Goal: Transaction & Acquisition: Purchase product/service

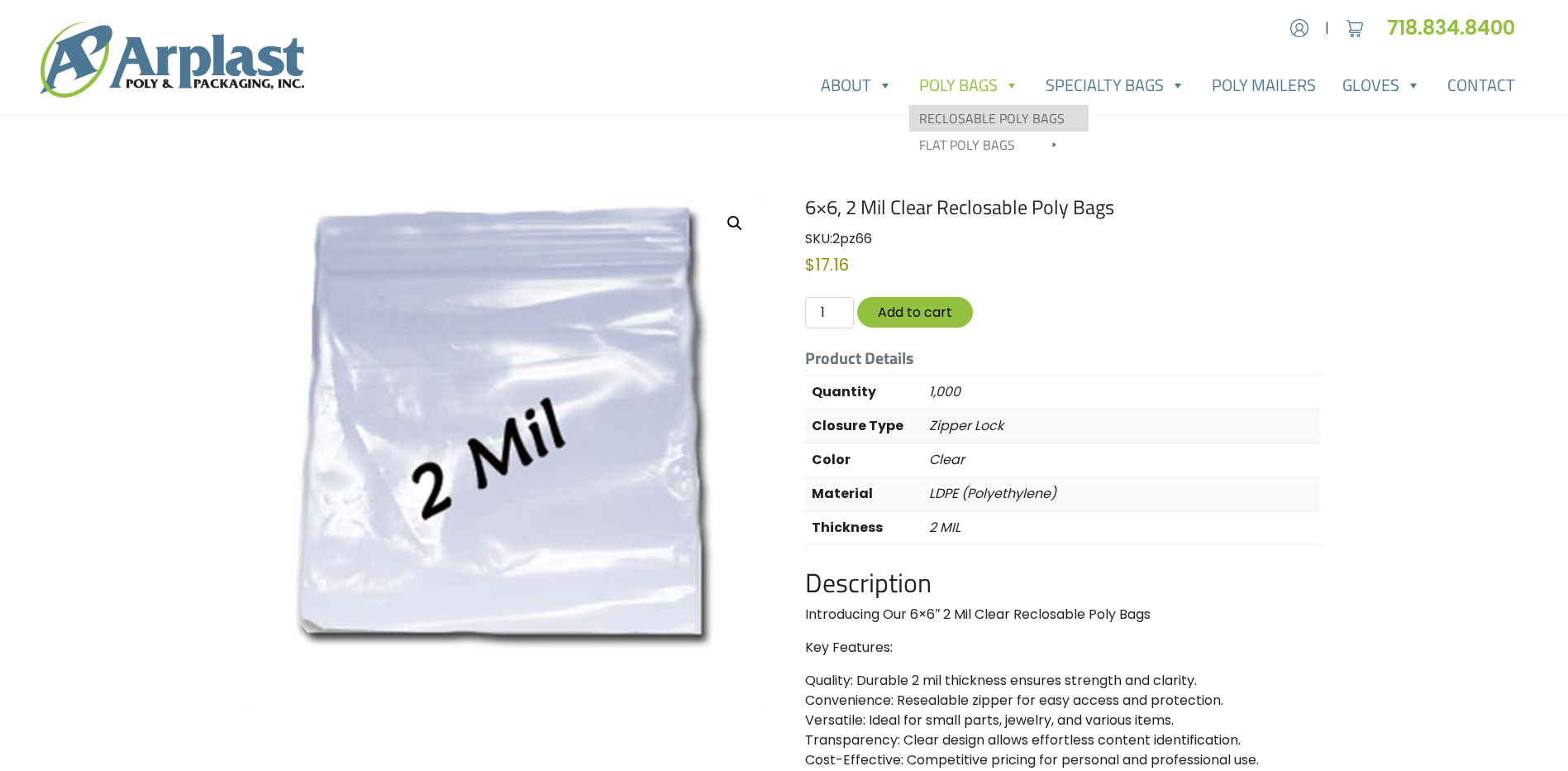
click at [952, 123] on link "Reclosable Poly Bags" at bounding box center [999, 117] width 180 height 26
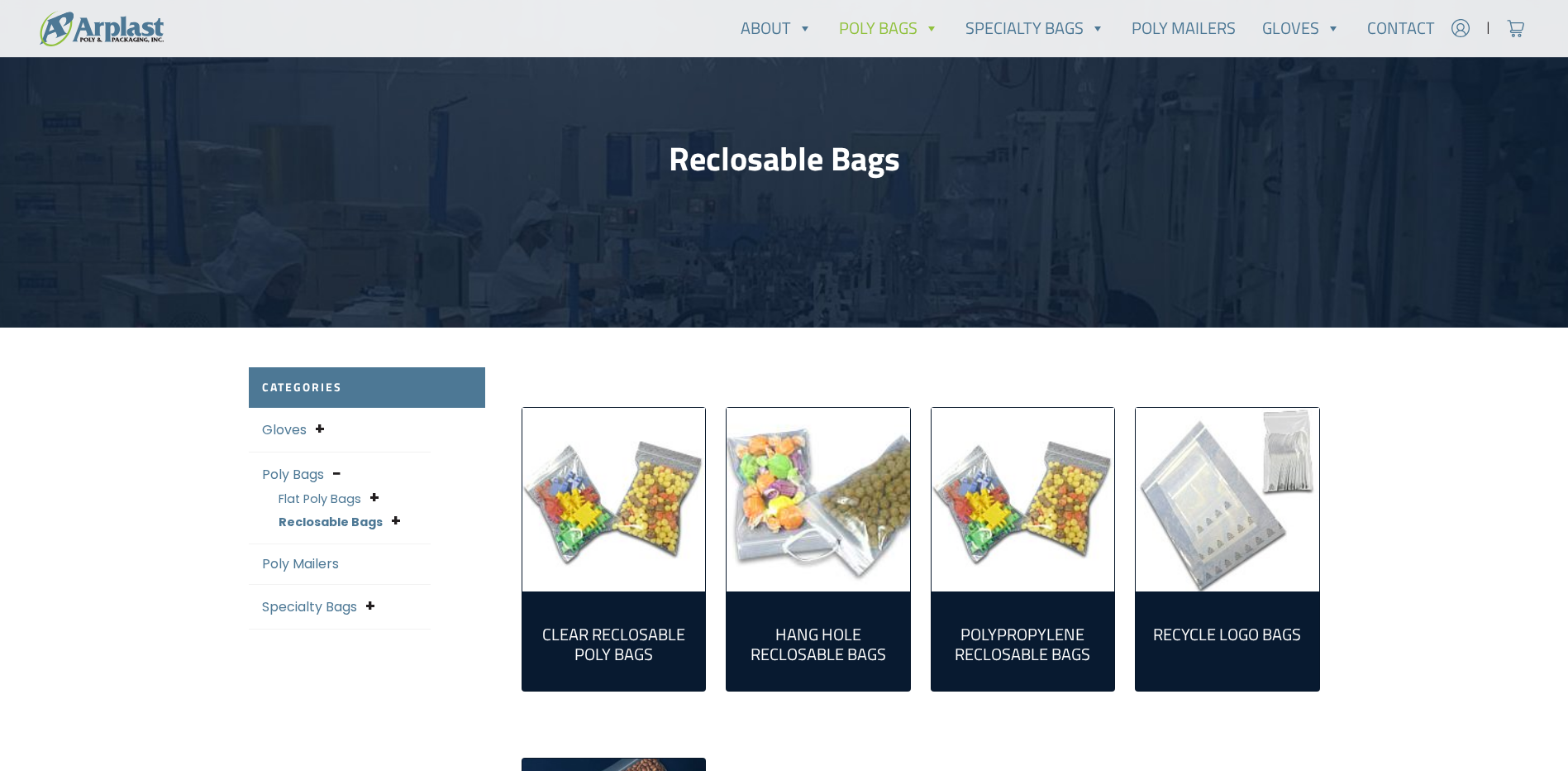
scroll to position [248, 0]
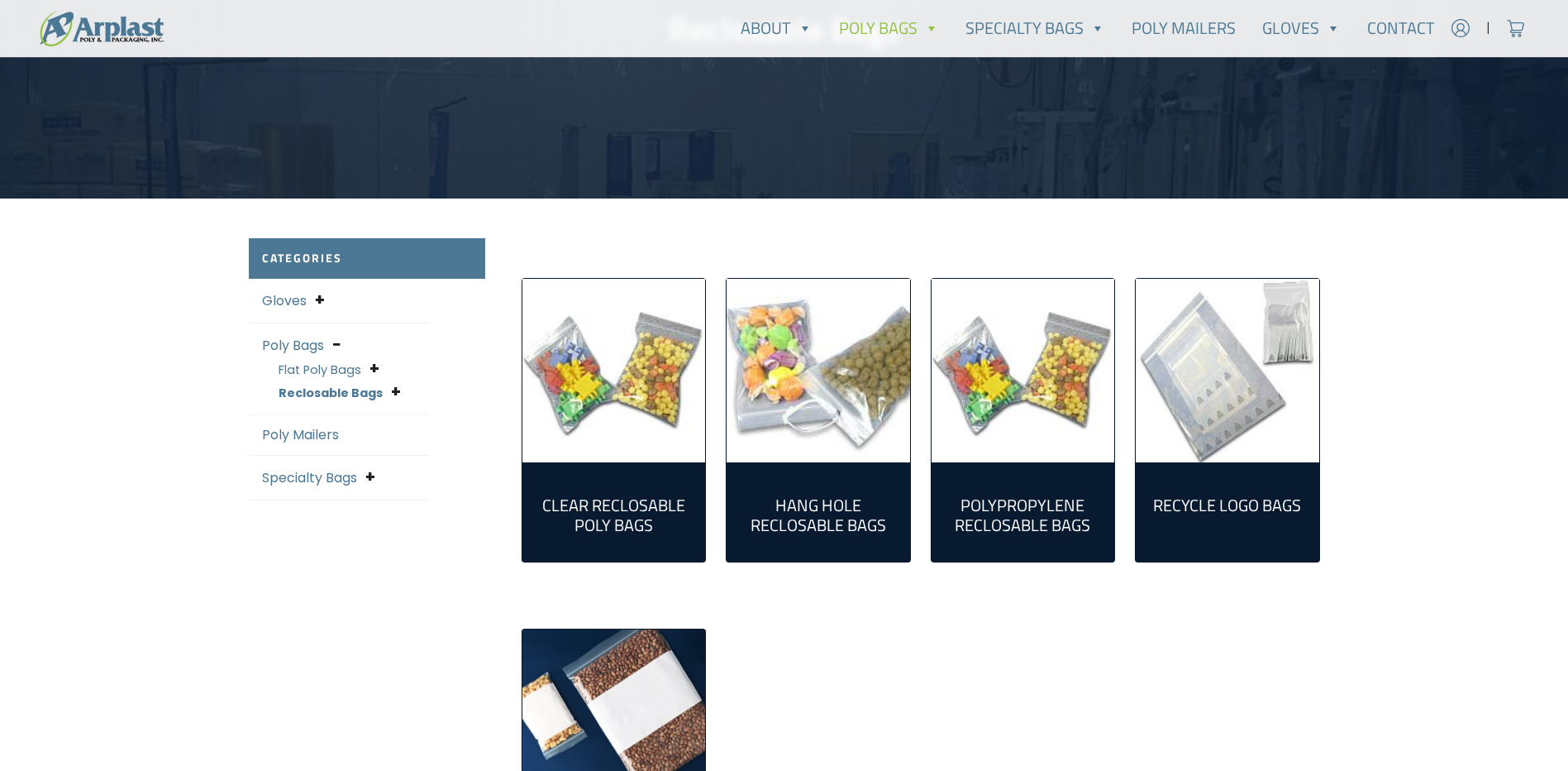
click at [657, 504] on h2 "Clear Reclosable Poly Bags (86)" at bounding box center [615, 515] width 157 height 40
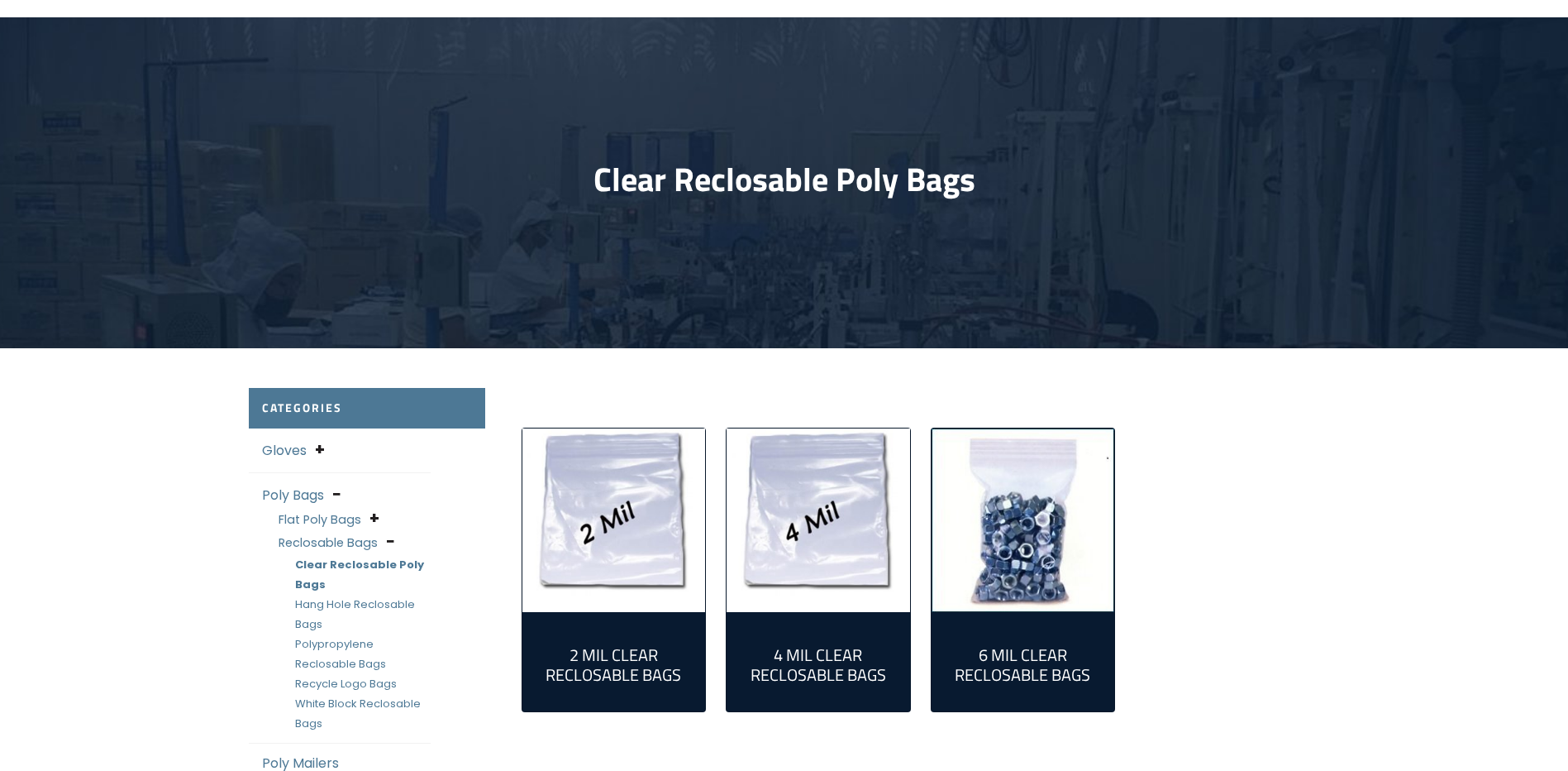
scroll to position [248, 0]
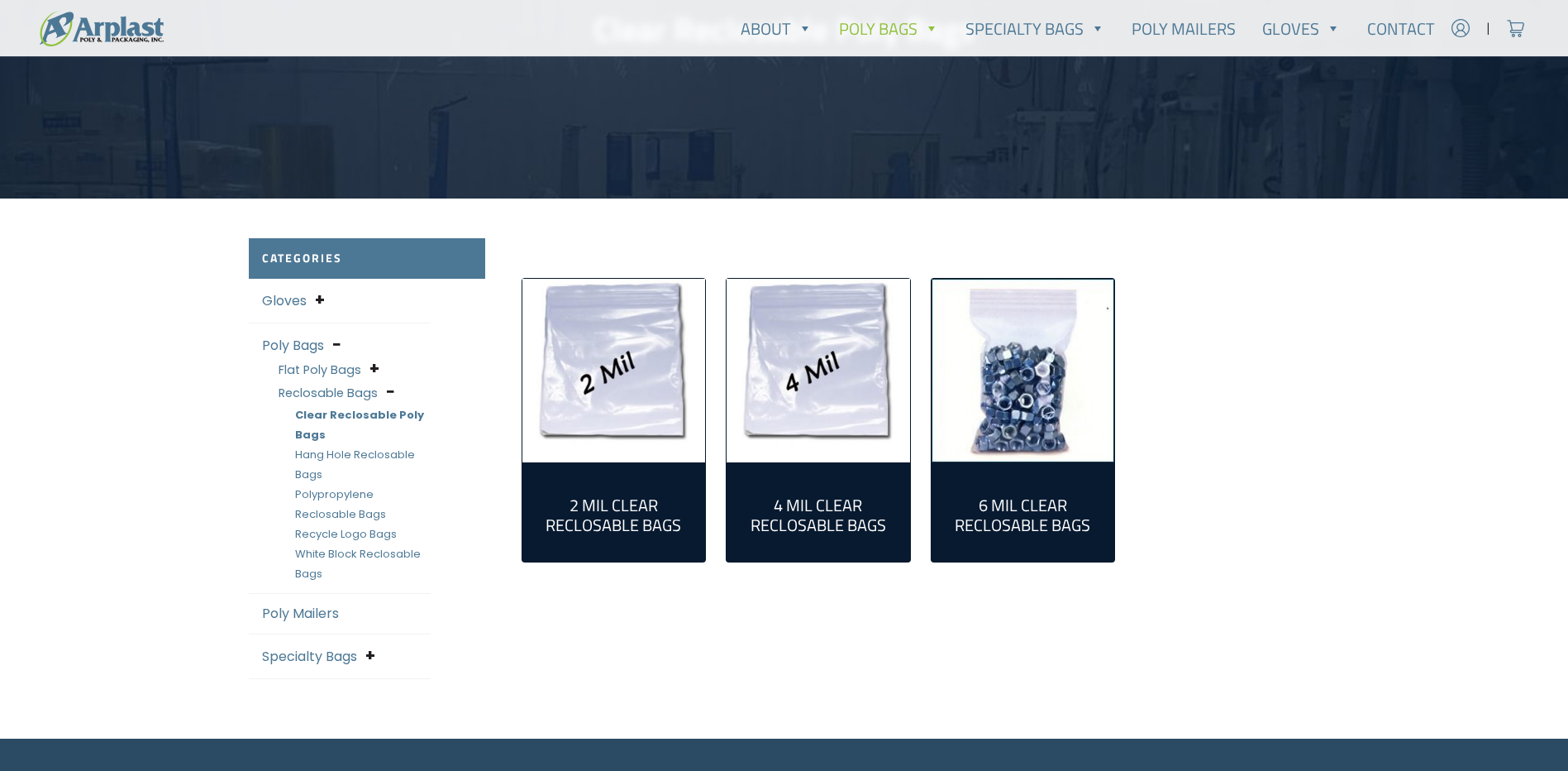
click at [647, 497] on h2 "2 Mil Clear Reclosable Bags (55)" at bounding box center [615, 515] width 157 height 40
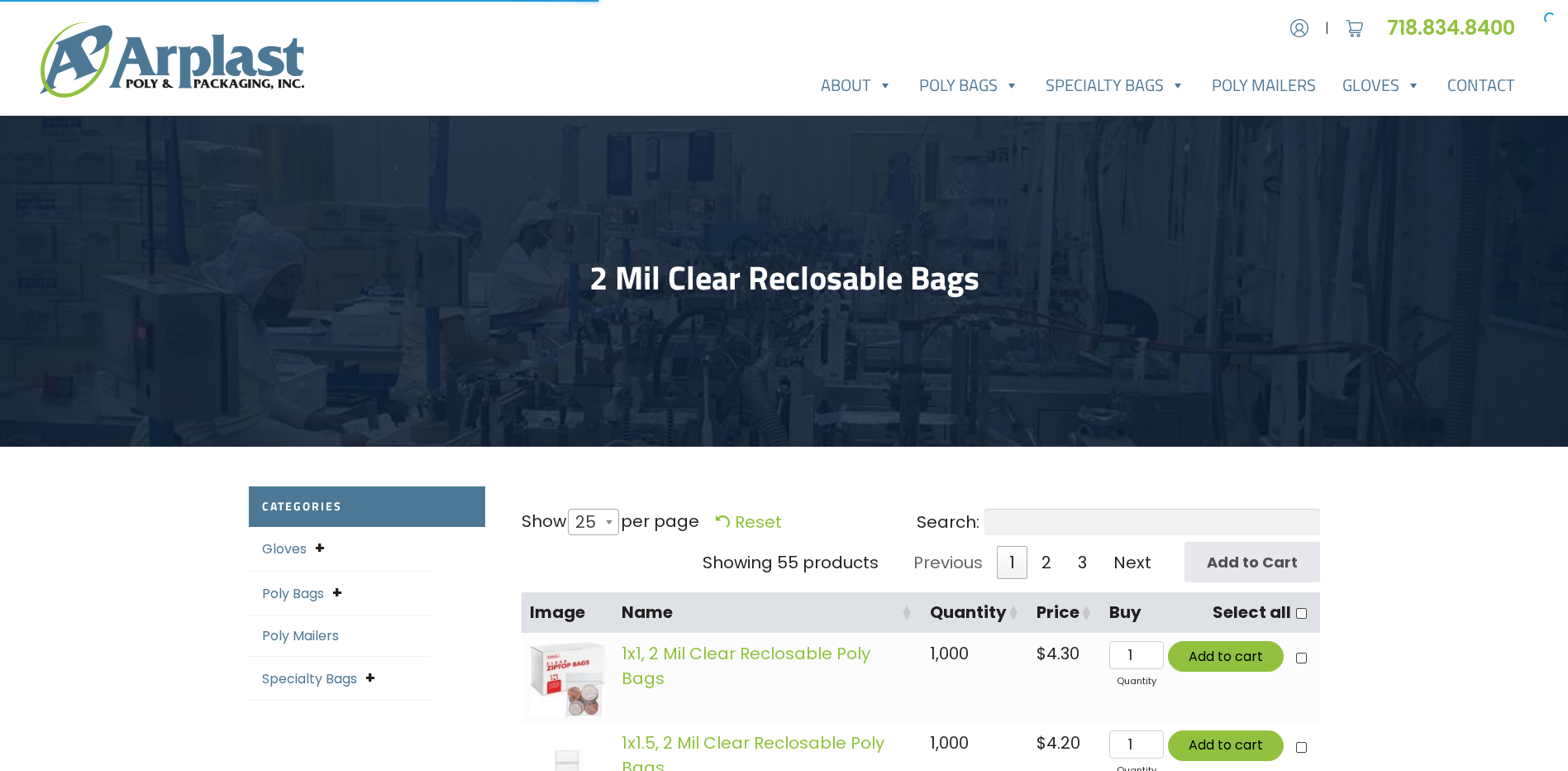
select select "25"
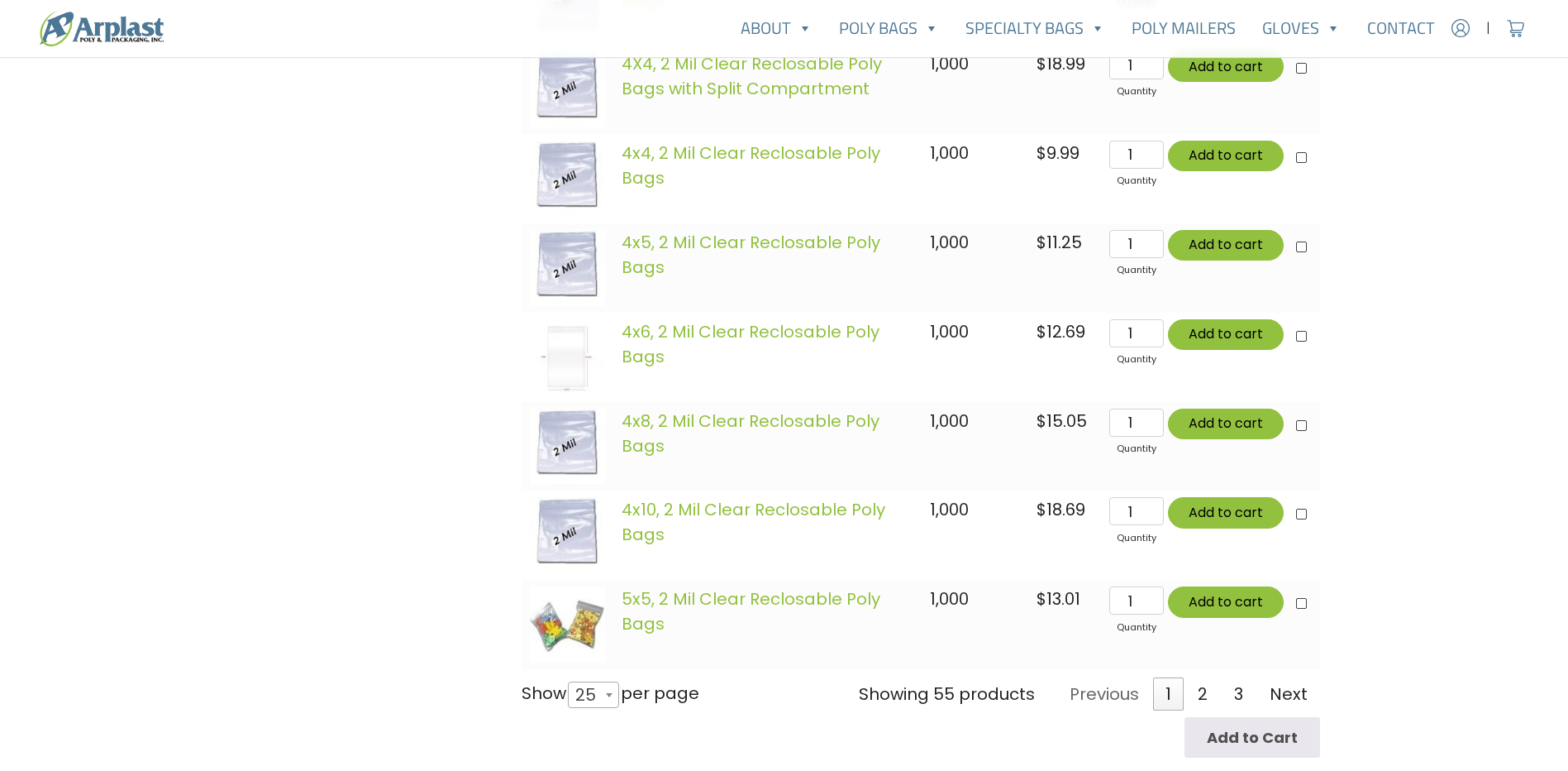
scroll to position [2232, 0]
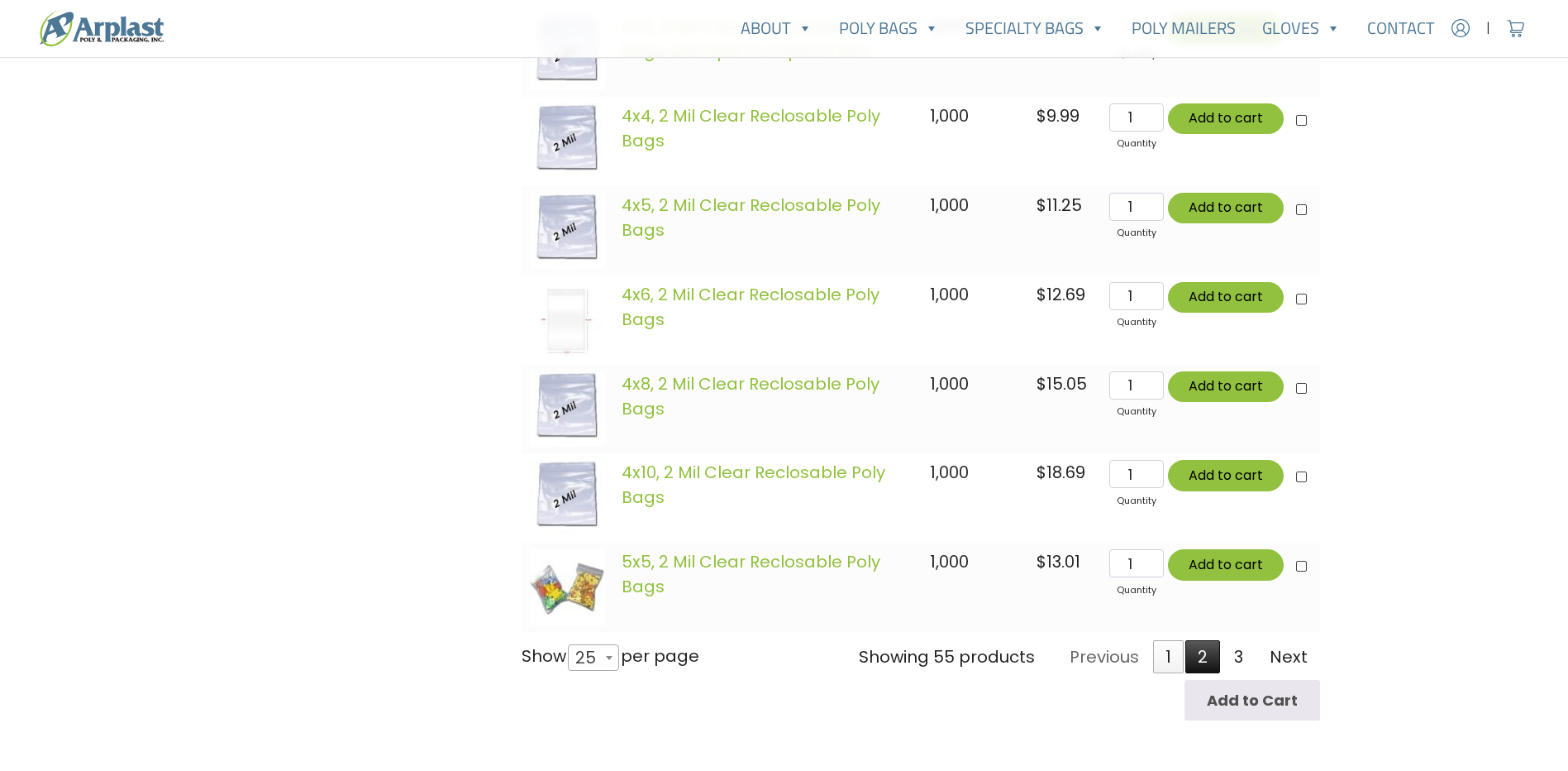
click at [1202, 659] on link "2" at bounding box center [1203, 656] width 35 height 33
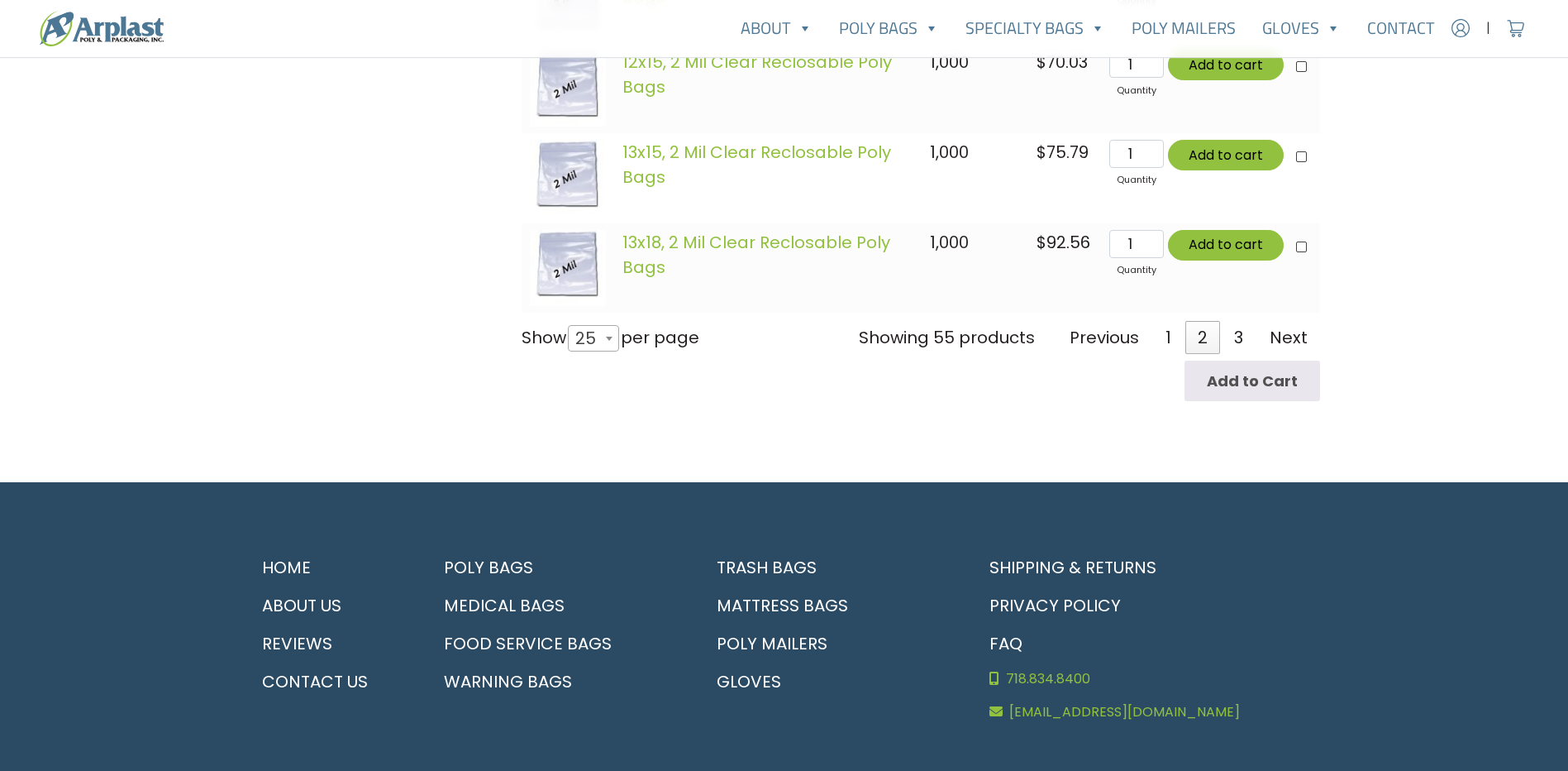
scroll to position [2575, 0]
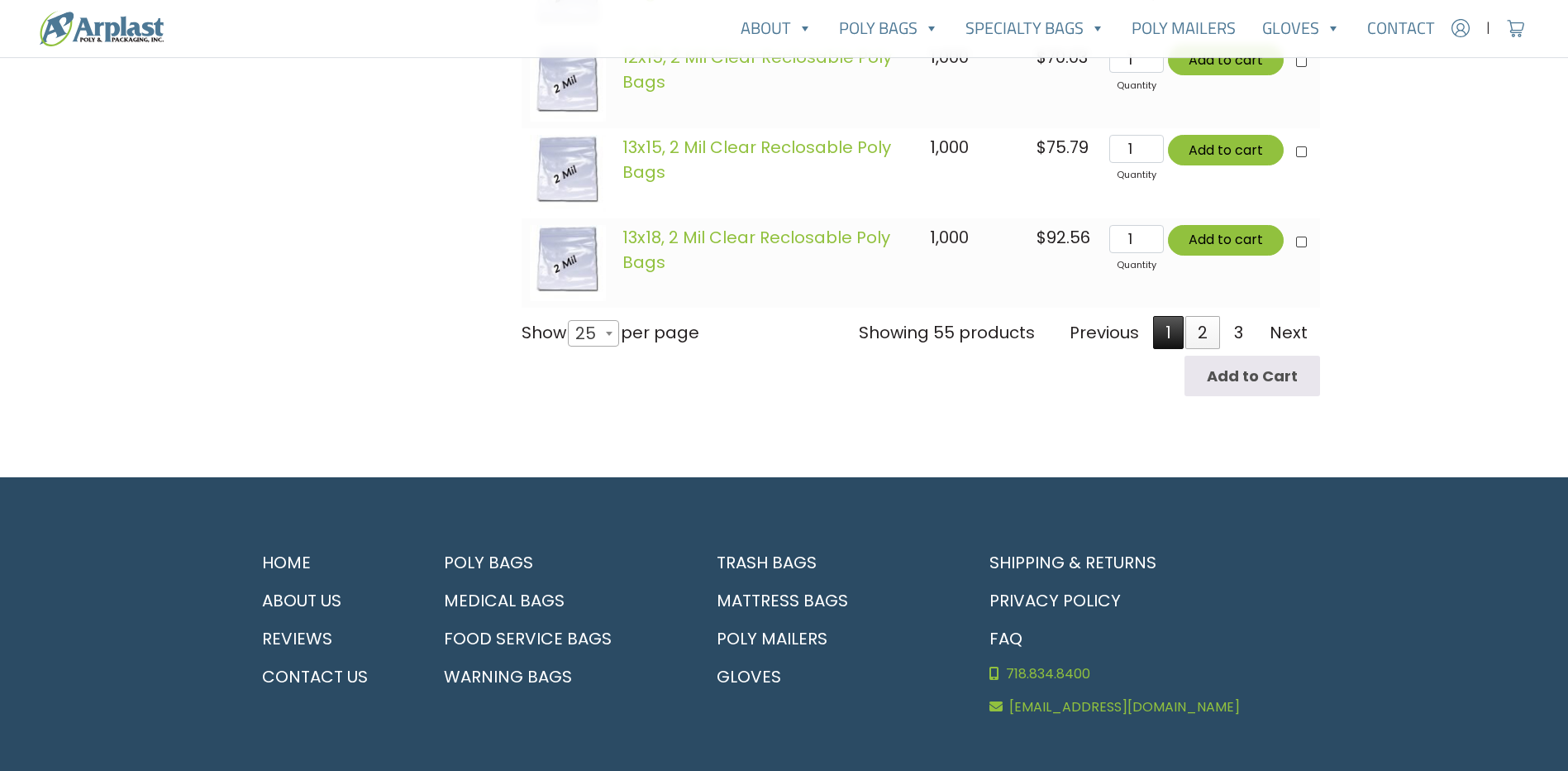
click at [1178, 333] on link "1" at bounding box center [1169, 332] width 31 height 33
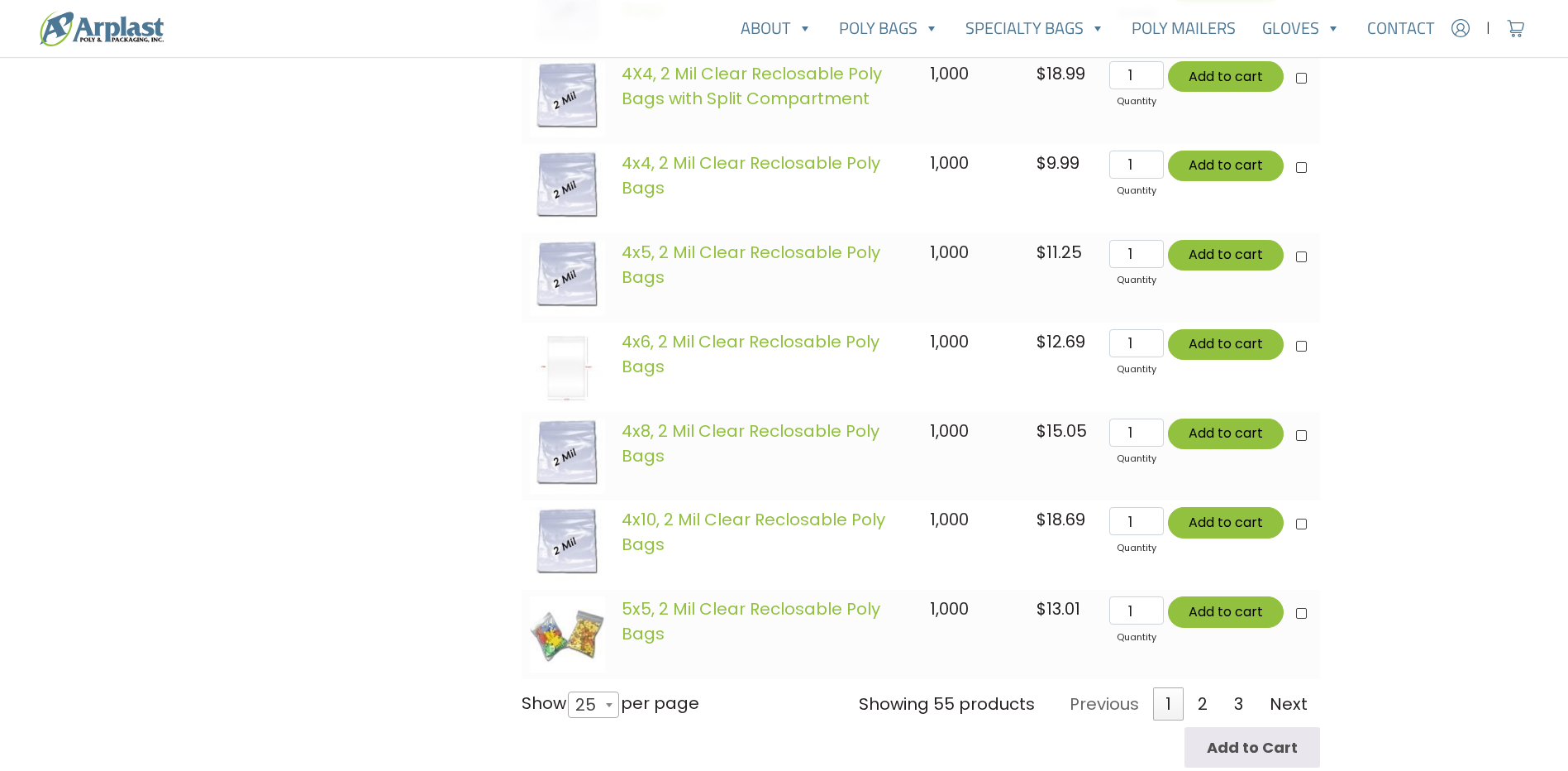
scroll to position [2244, 0]
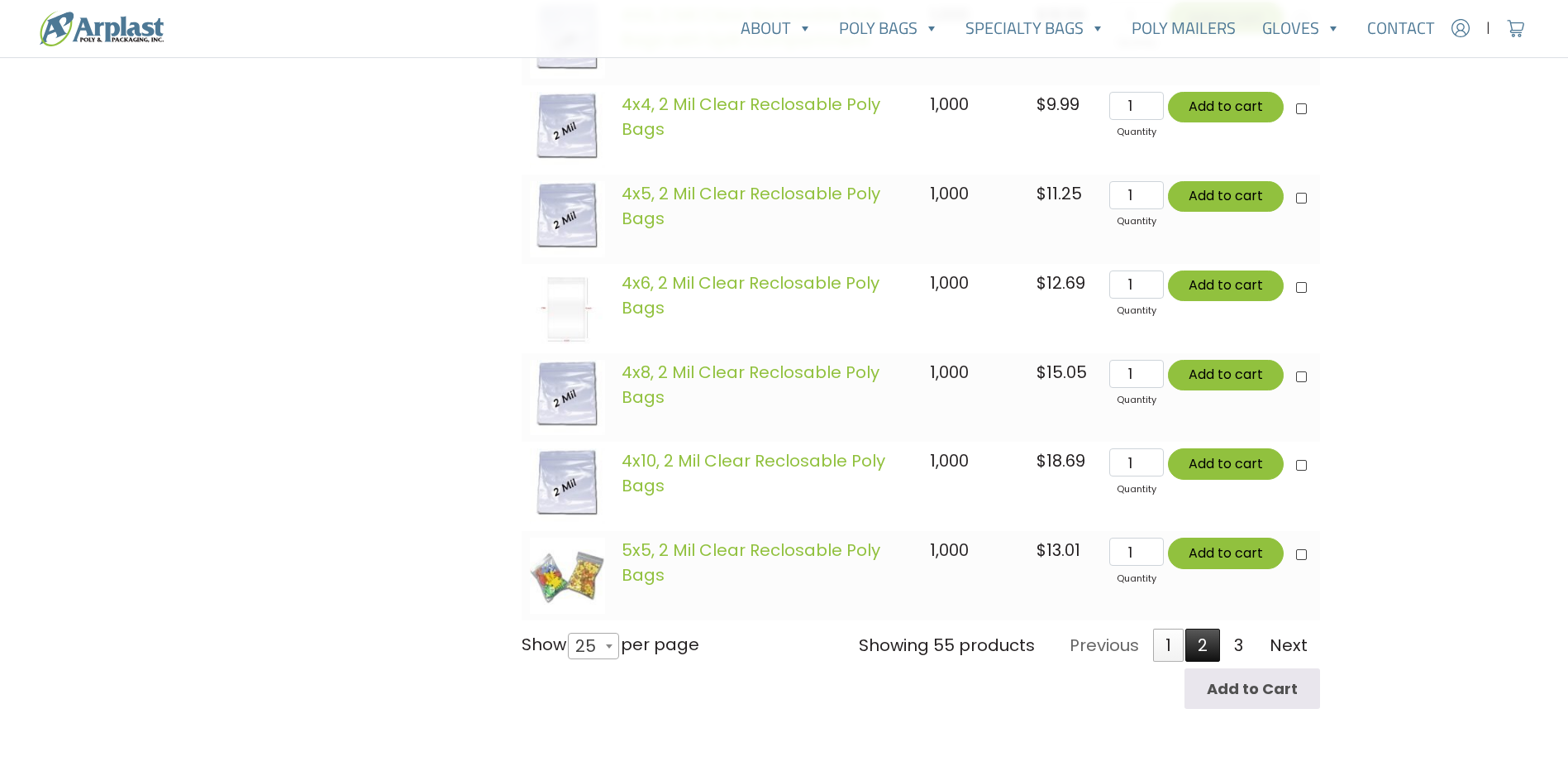
click at [1204, 654] on link "2" at bounding box center [1203, 645] width 35 height 33
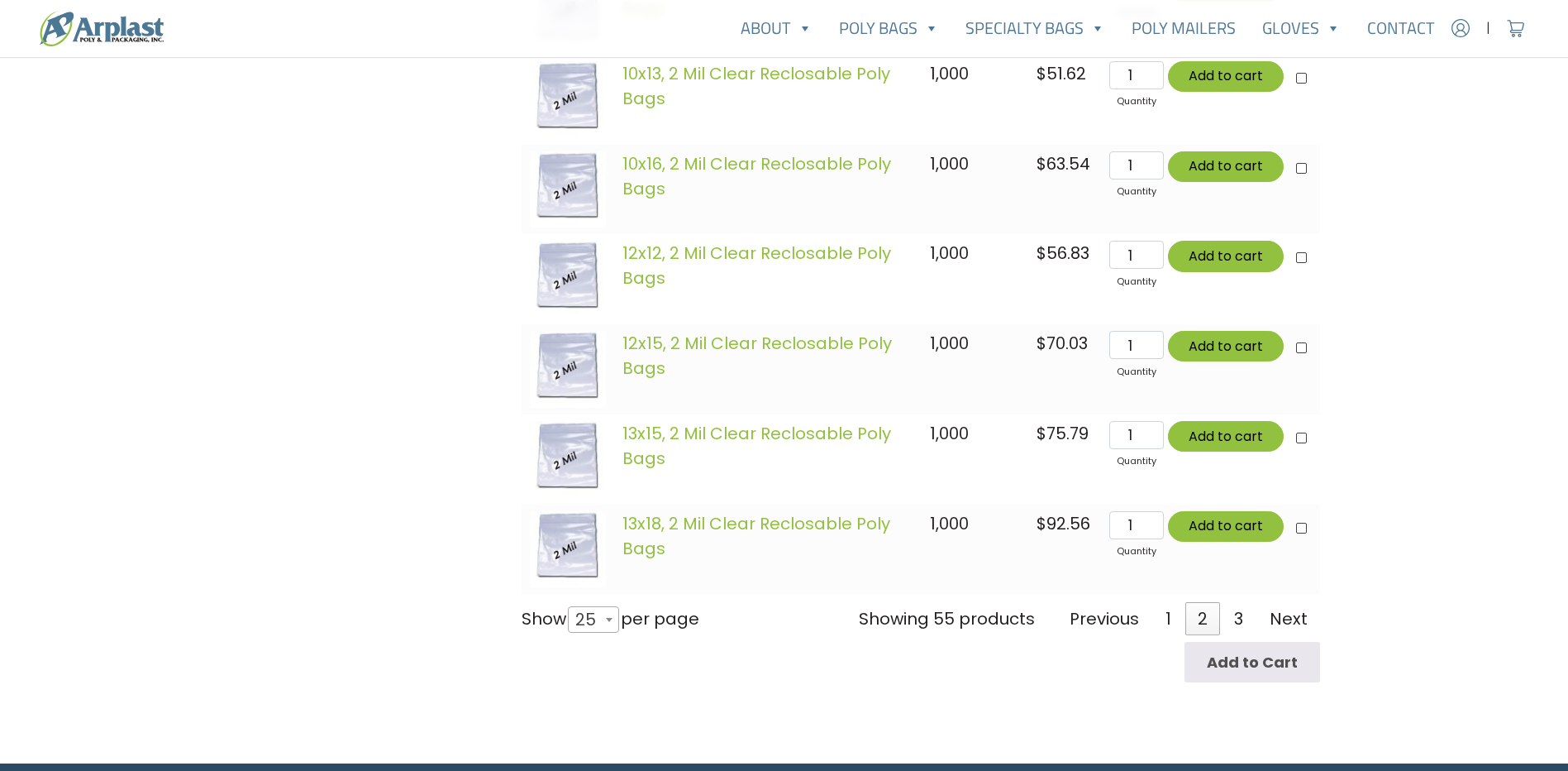
scroll to position [2493, 0]
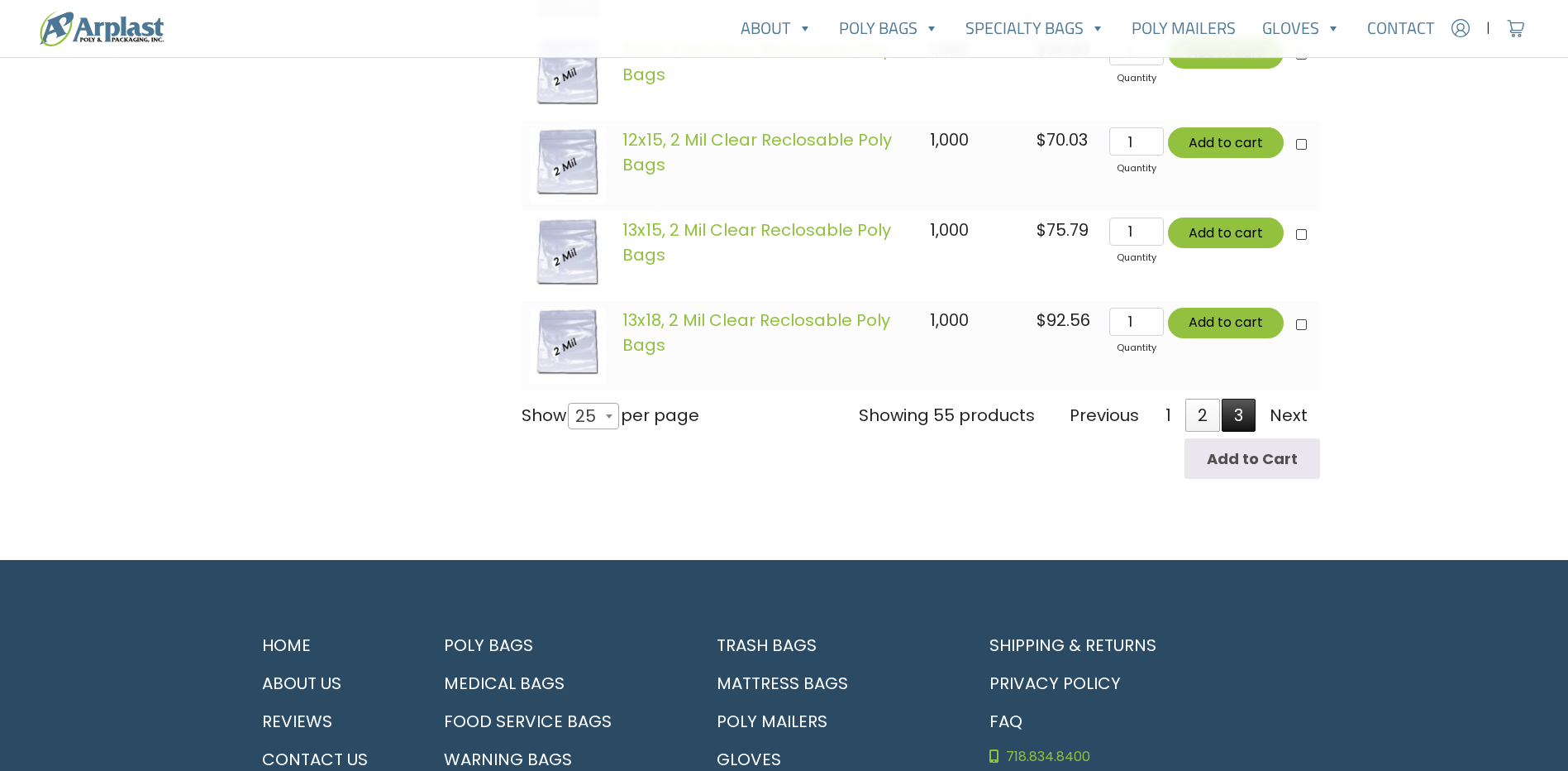
click at [1251, 422] on link "3" at bounding box center [1239, 415] width 34 height 33
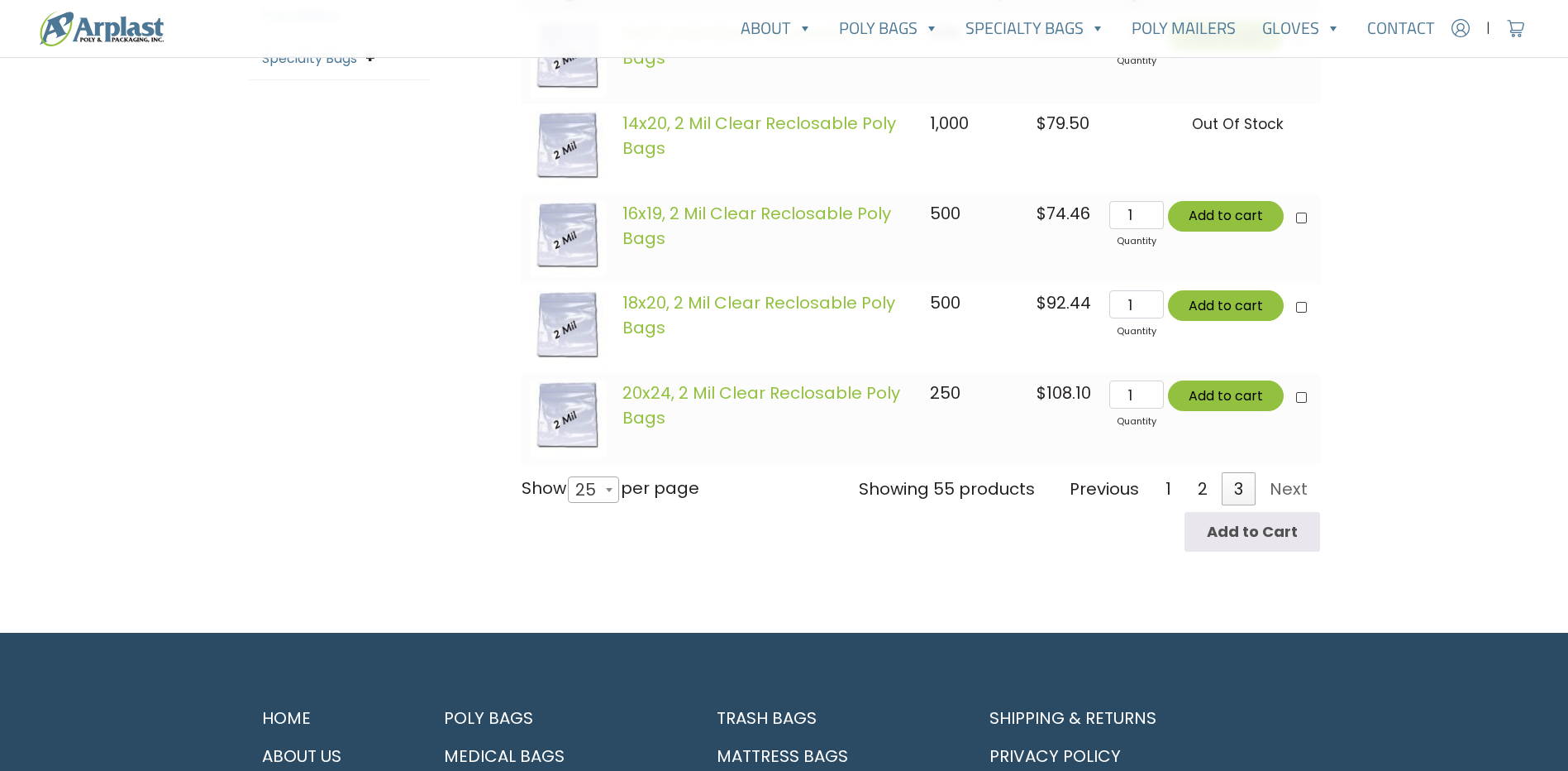
scroll to position [508, 0]
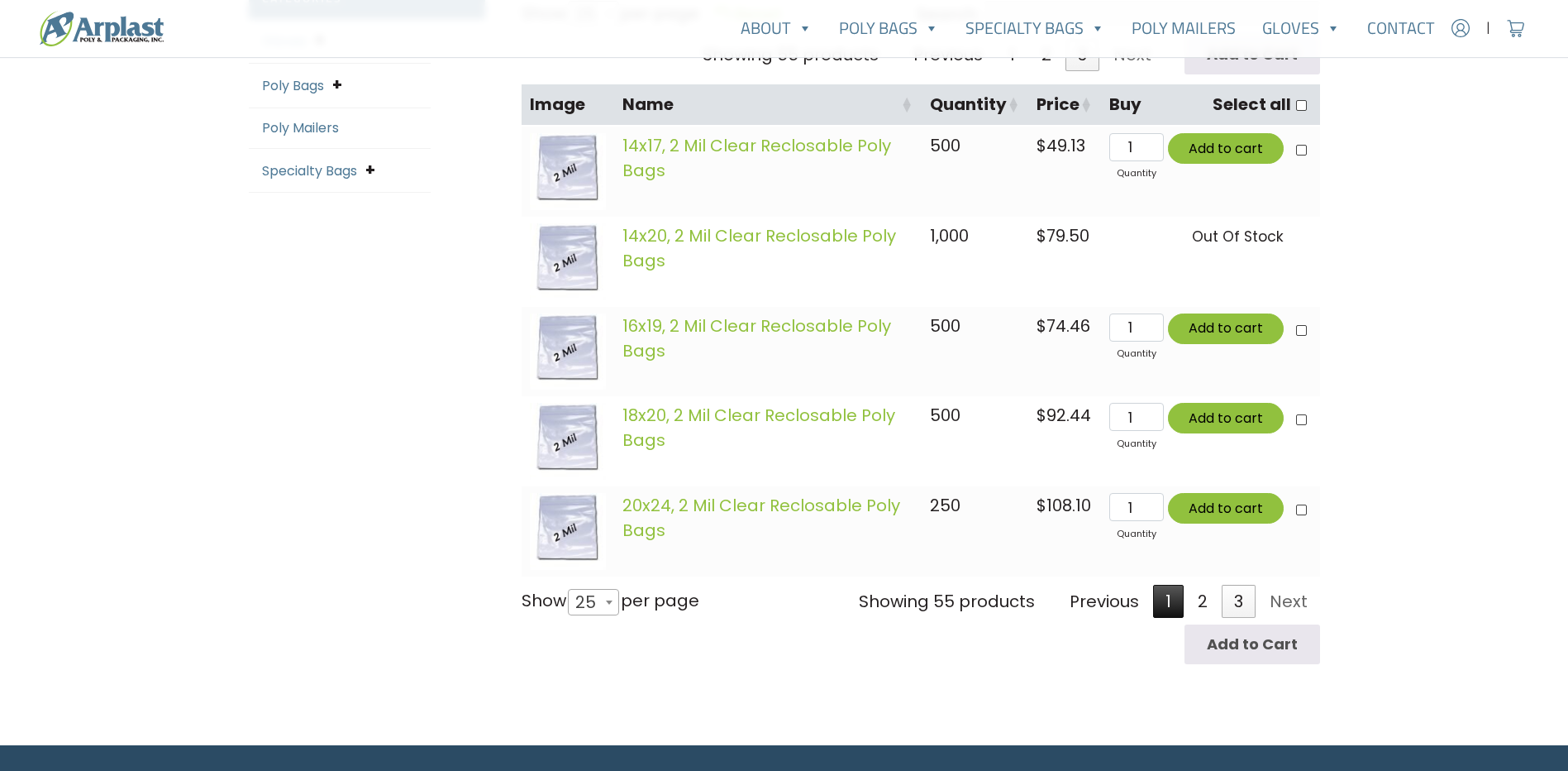
click at [1167, 598] on link "1" at bounding box center [1169, 601] width 31 height 33
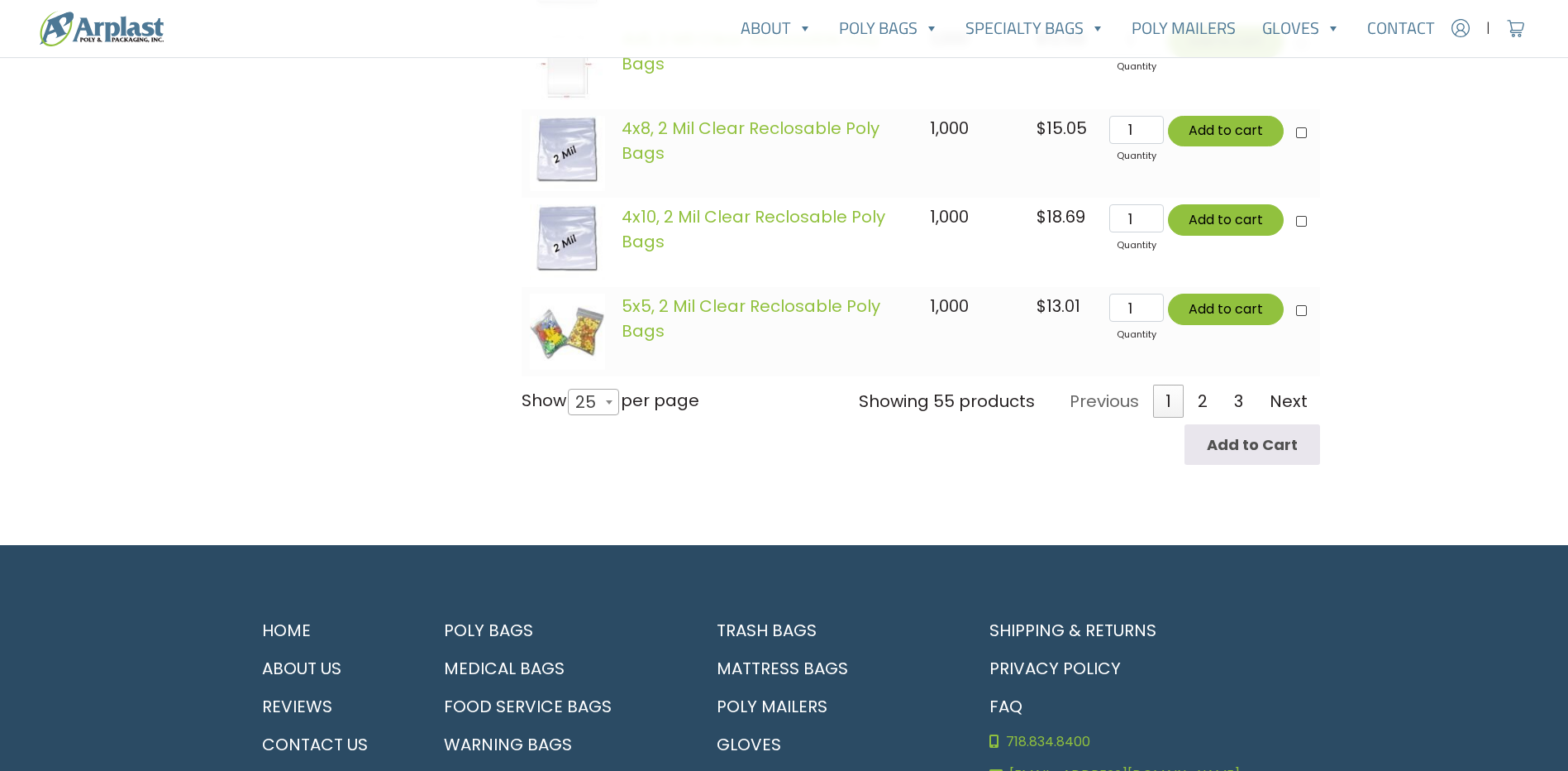
scroll to position [2493, 0]
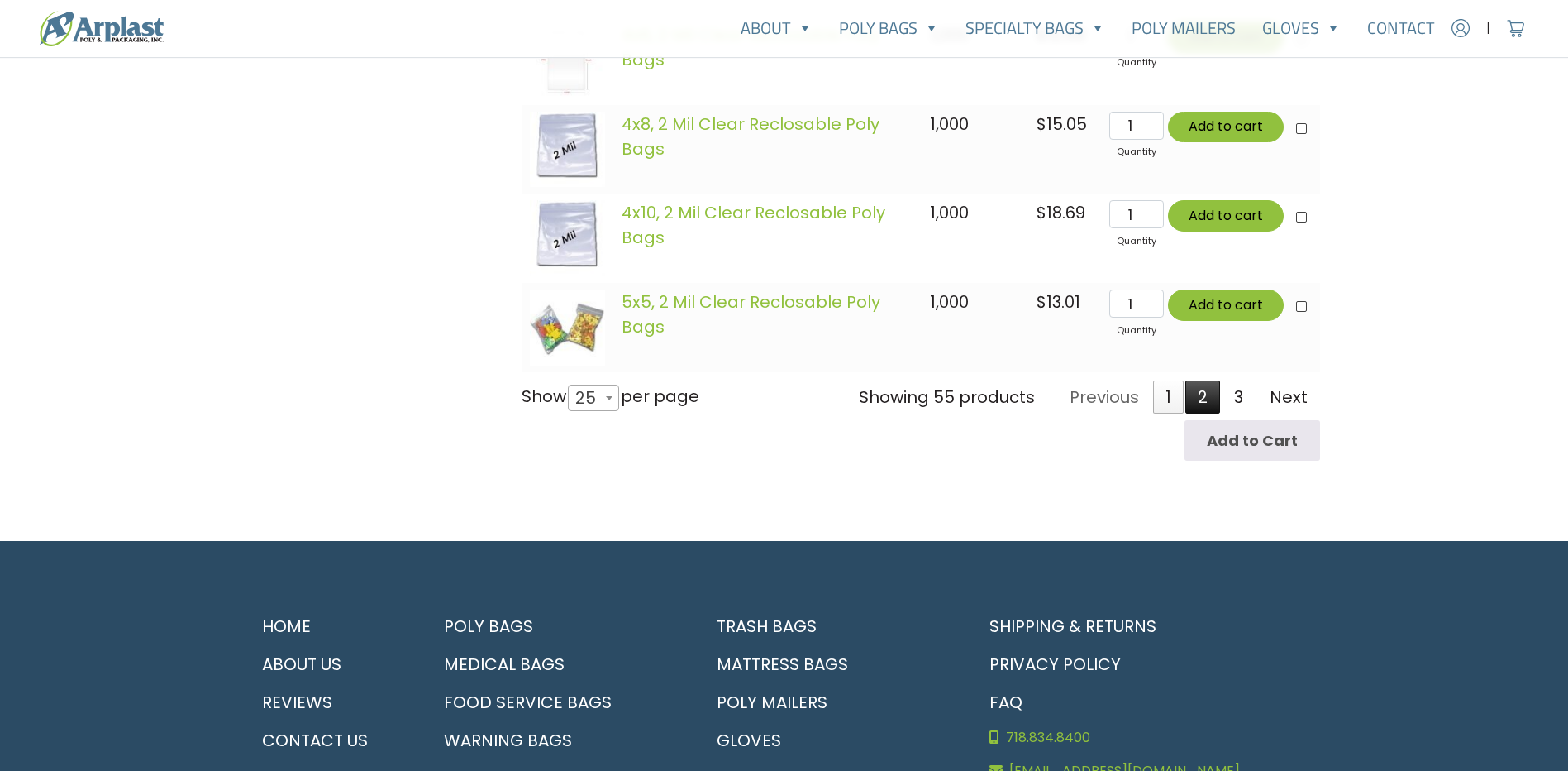
click at [1205, 404] on link "2" at bounding box center [1203, 397] width 35 height 33
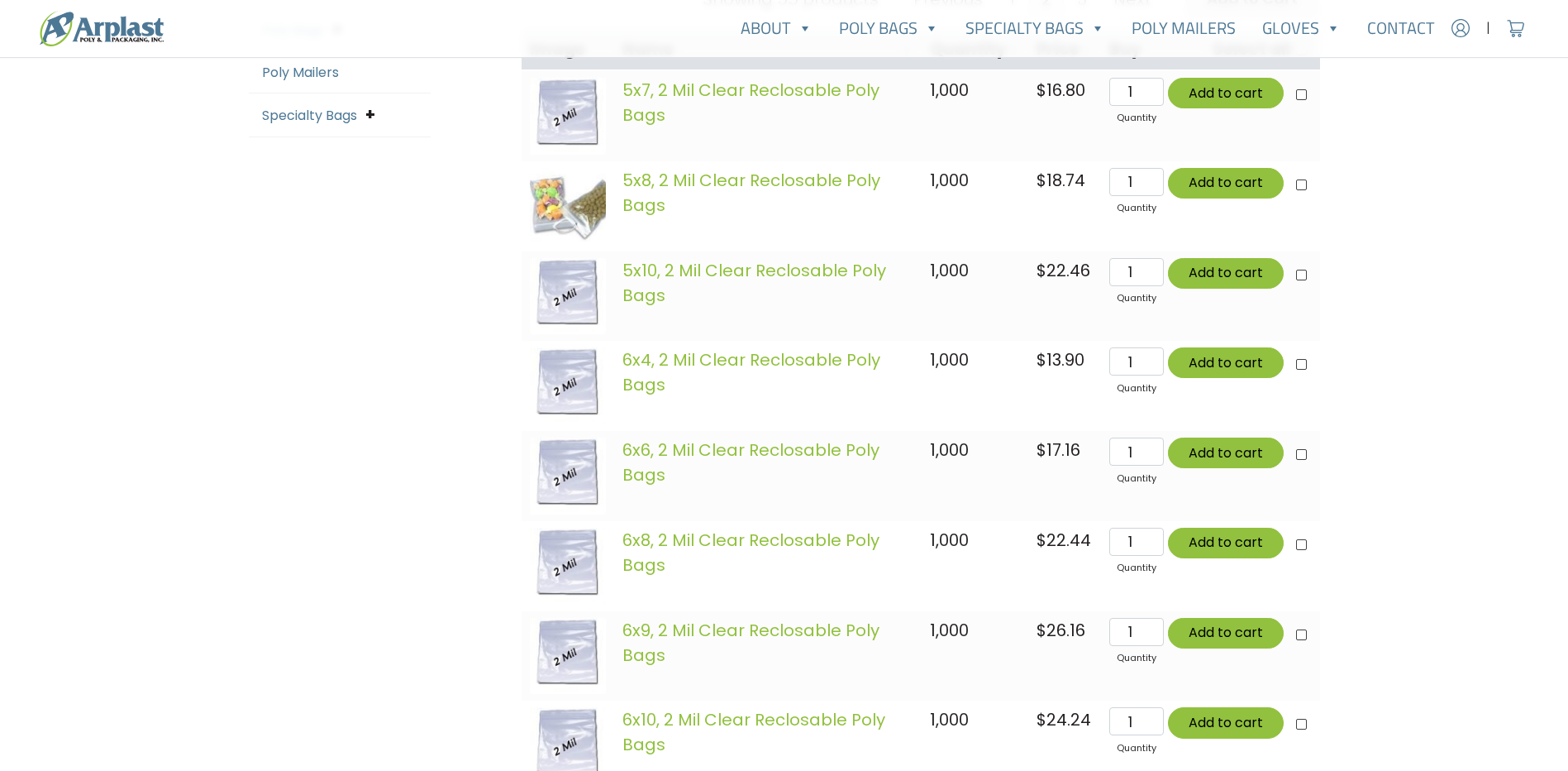
scroll to position [508, 0]
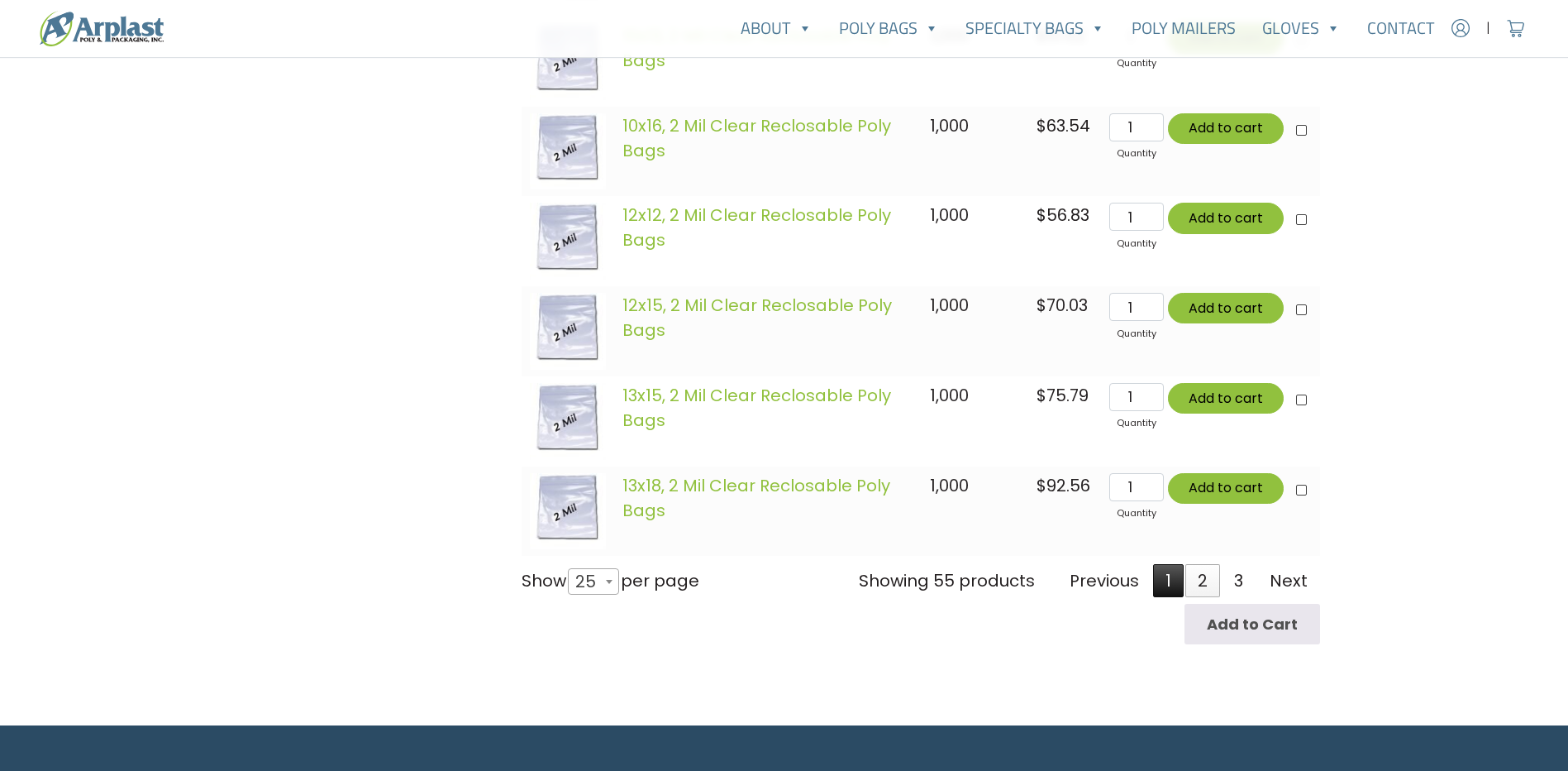
click at [1174, 585] on link "1" at bounding box center [1169, 581] width 31 height 33
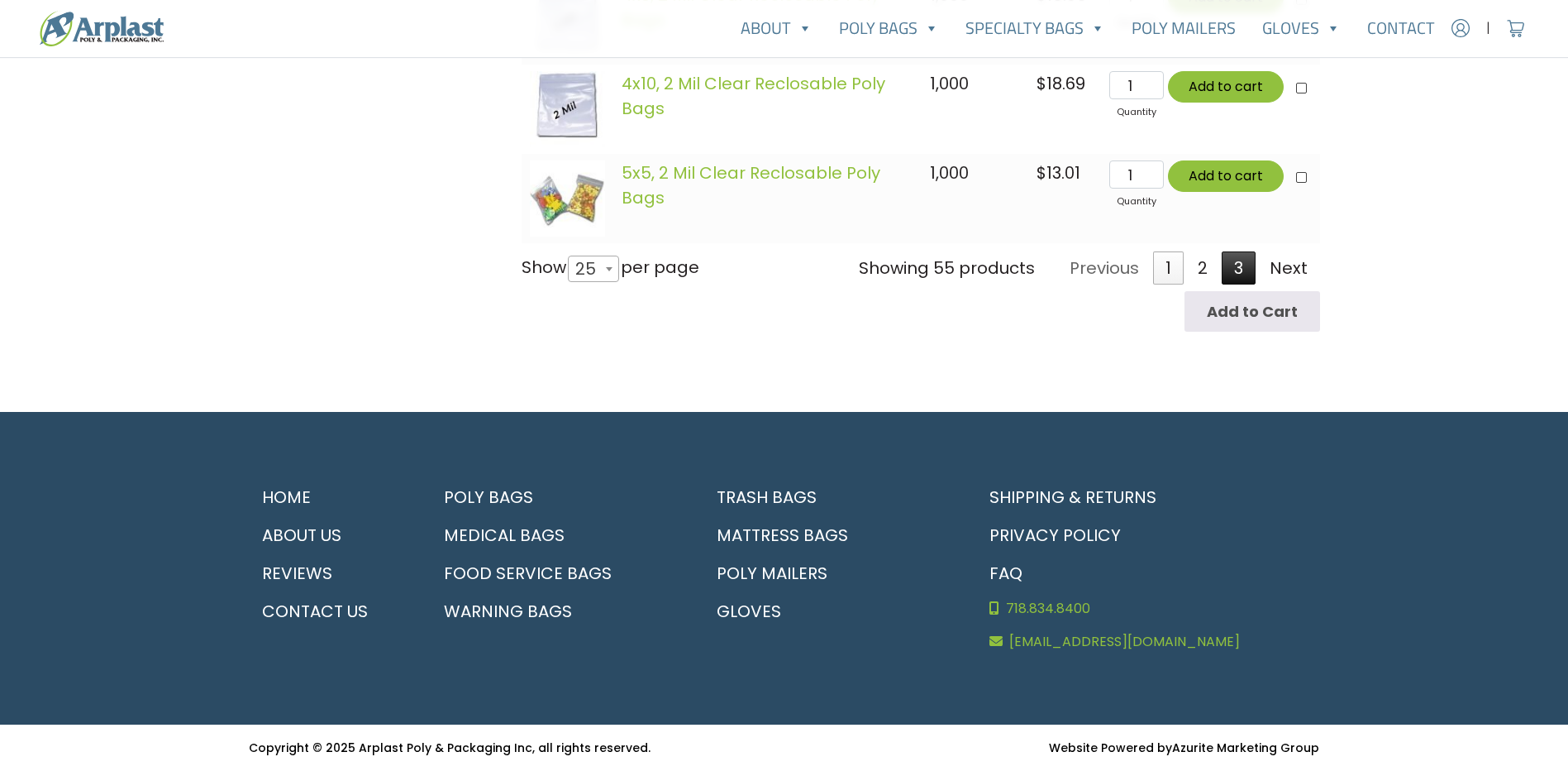
click at [1230, 260] on link "3" at bounding box center [1239, 268] width 34 height 33
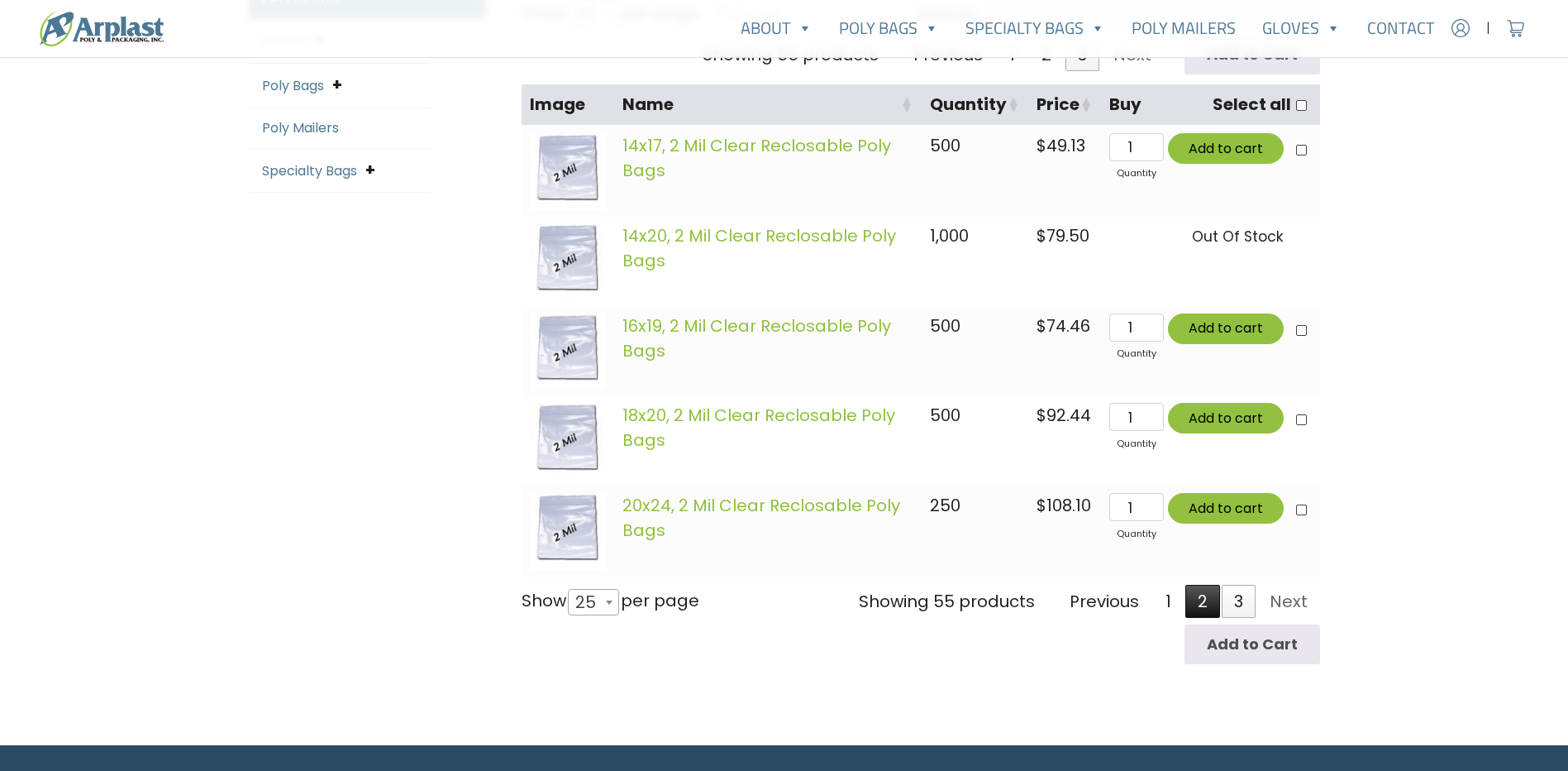
click at [1207, 605] on link "2" at bounding box center [1203, 601] width 35 height 33
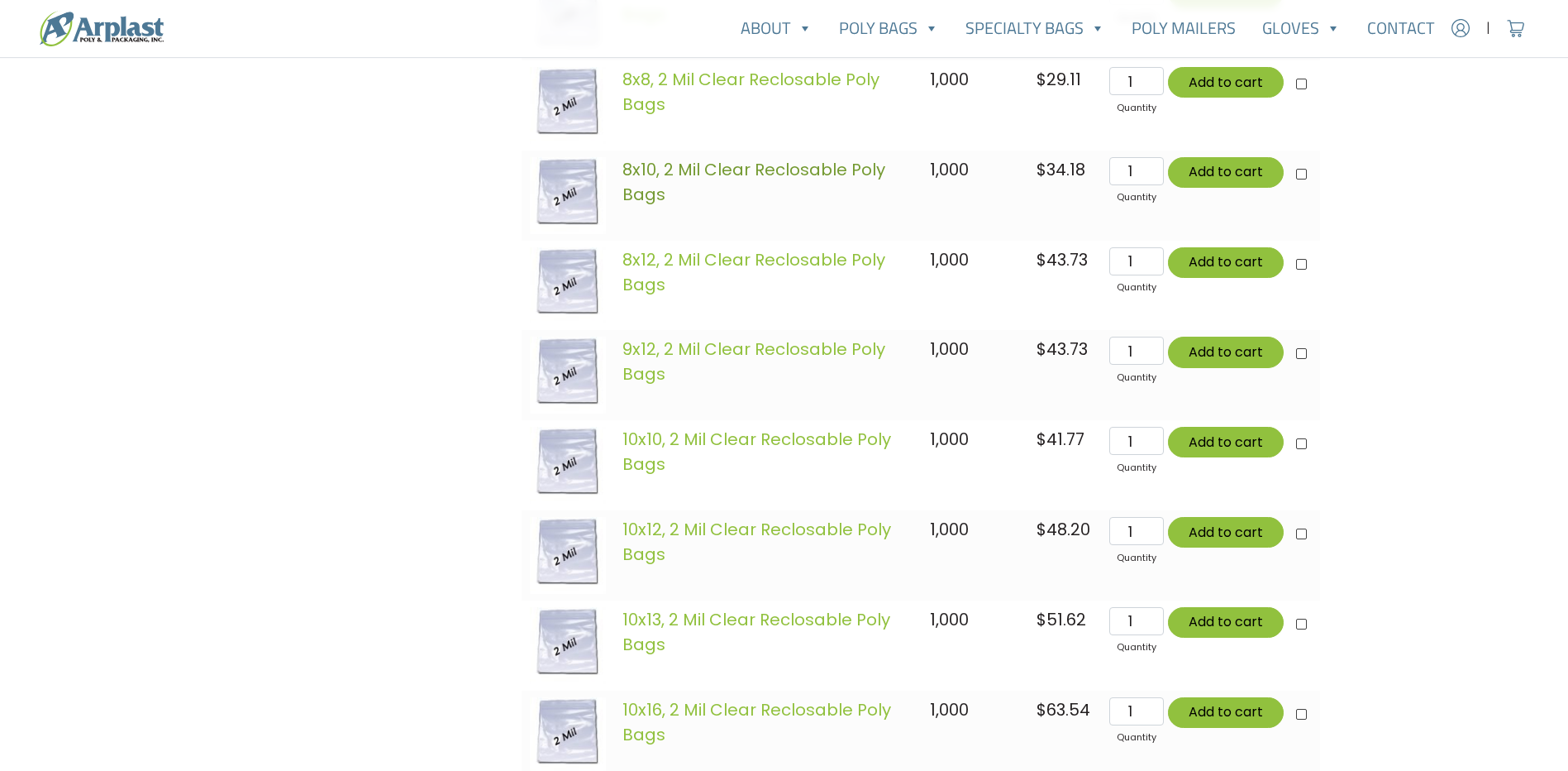
scroll to position [1748, 0]
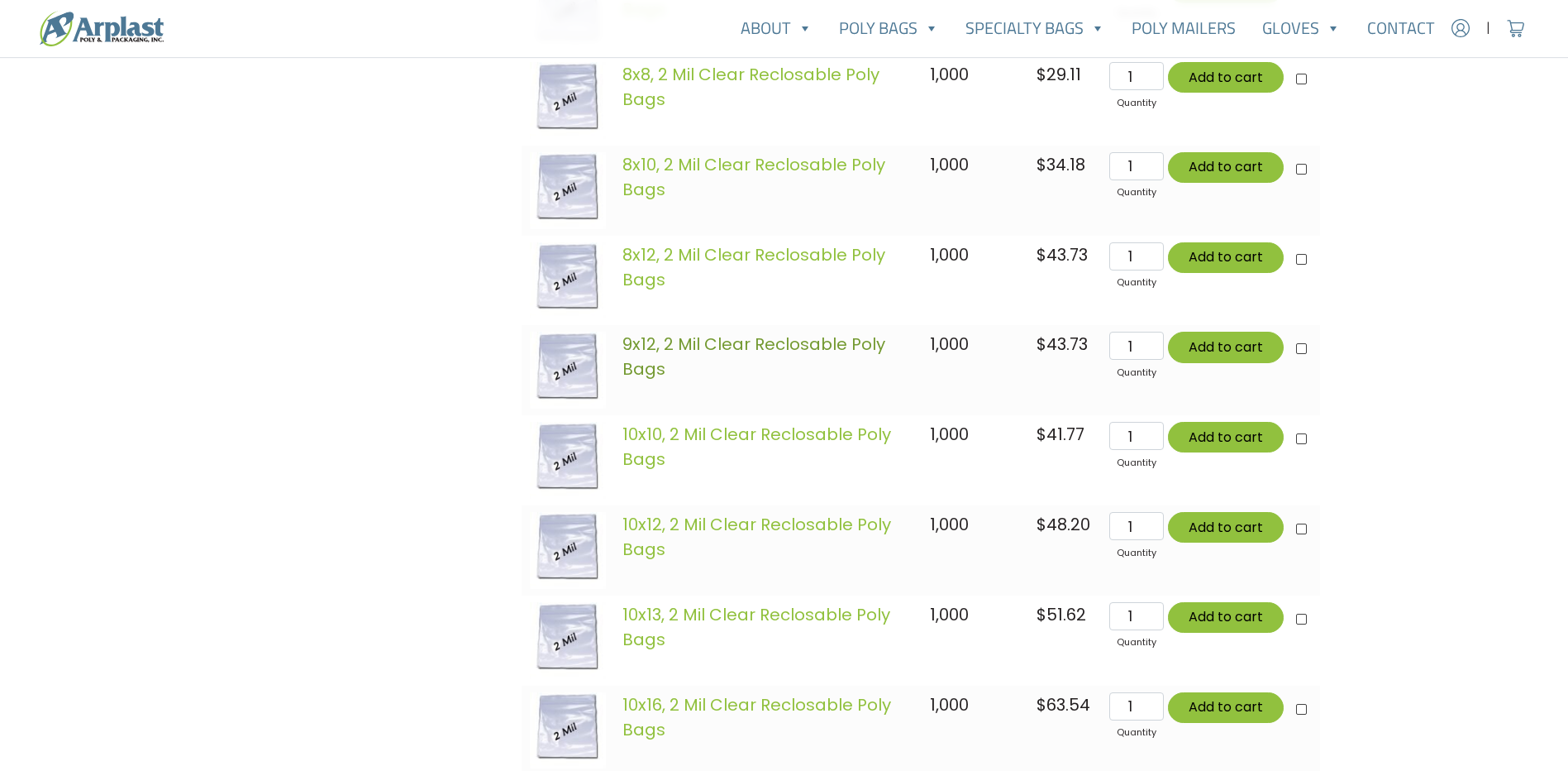
click at [755, 345] on link "9x12, 2 Mil Clear Reclosable Poly Bags" at bounding box center [753, 355] width 263 height 48
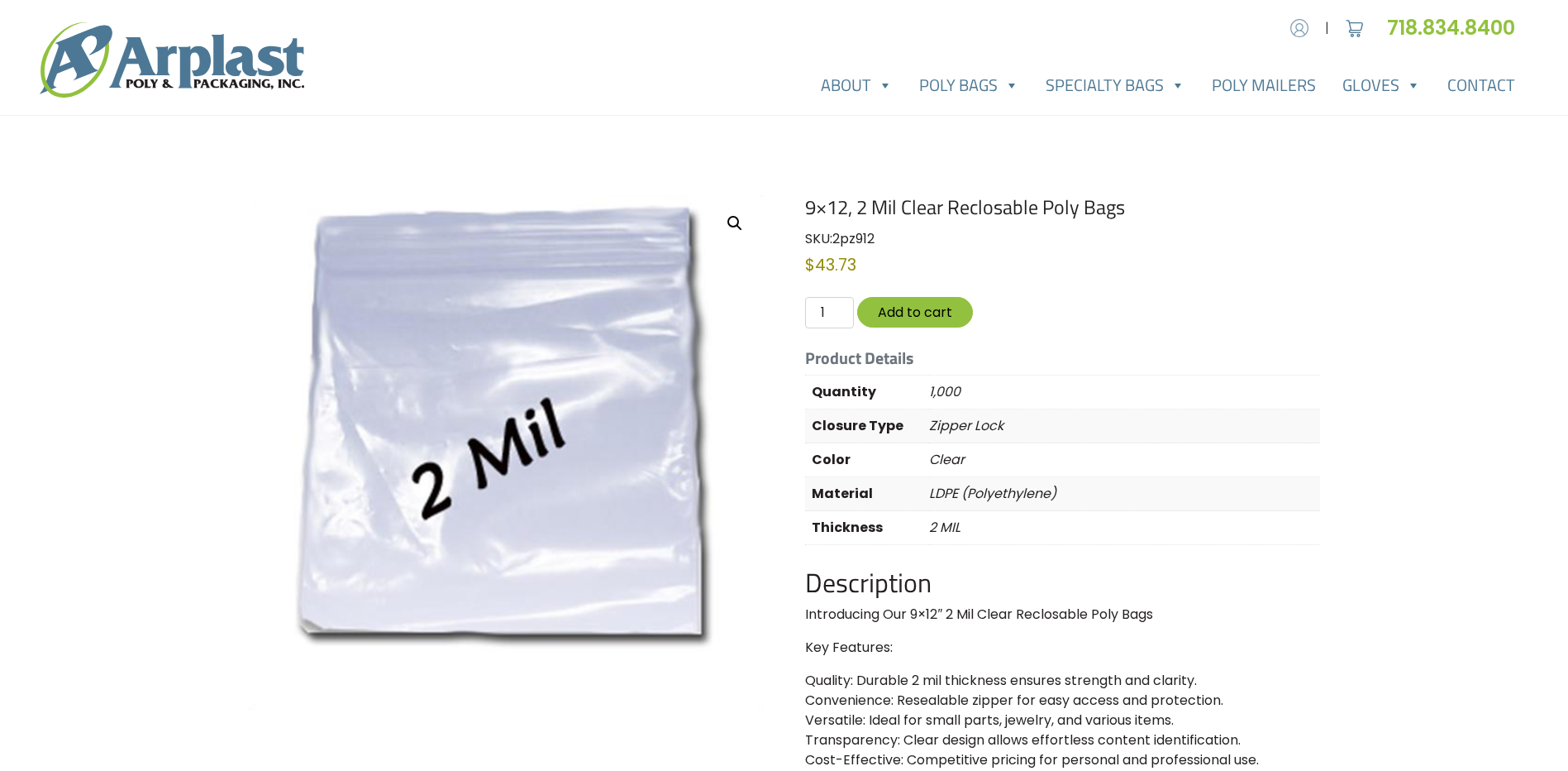
click at [1306, 22] on img at bounding box center [1300, 28] width 25 height 25
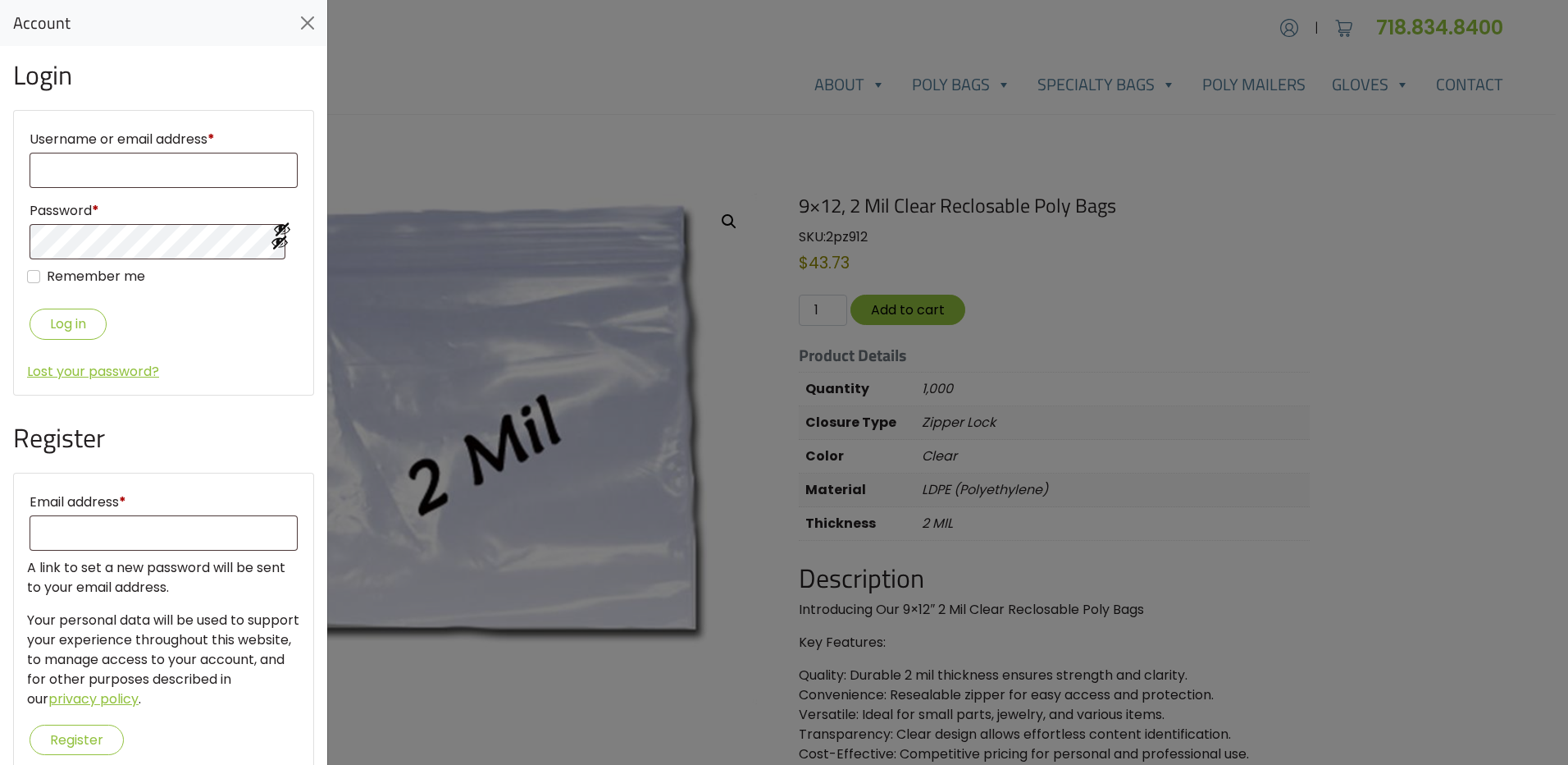
click at [291, 33] on div "Account" at bounding box center [164, 23] width 327 height 46
click at [303, 26] on button "Close" at bounding box center [307, 22] width 26 height 26
